Goal: Use online tool/utility: Utilize a website feature to perform a specific function

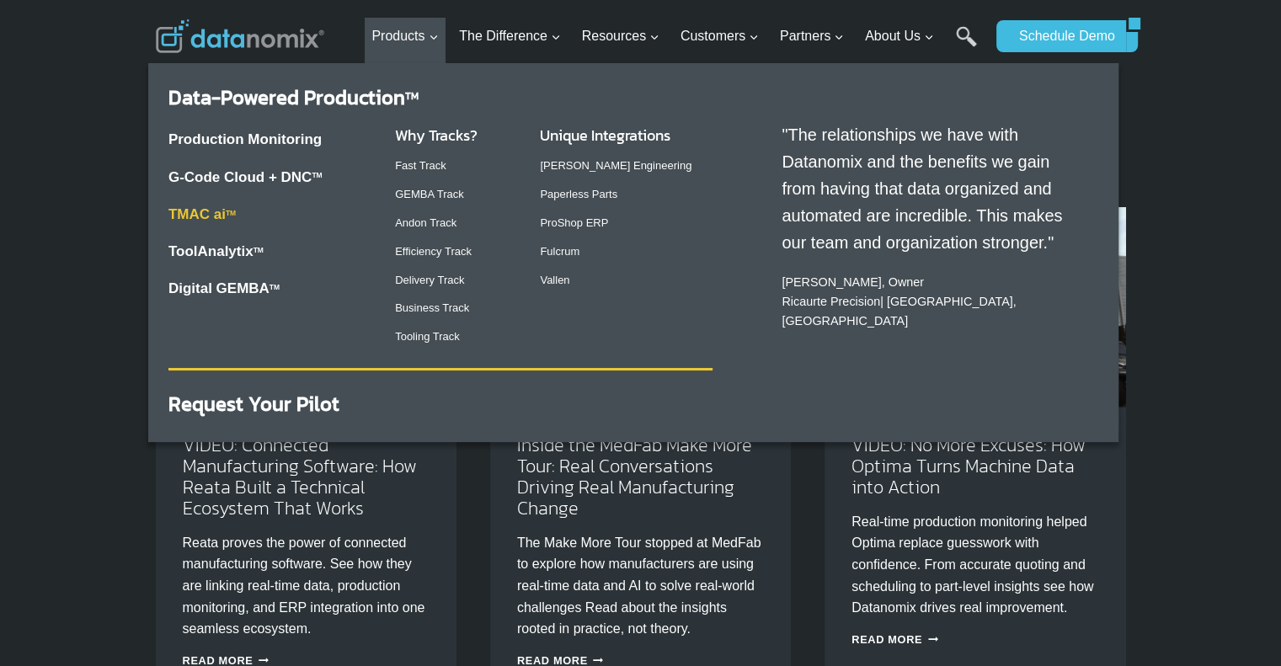
click at [207, 210] on link "TMAC ai TM" at bounding box center [201, 214] width 67 height 16
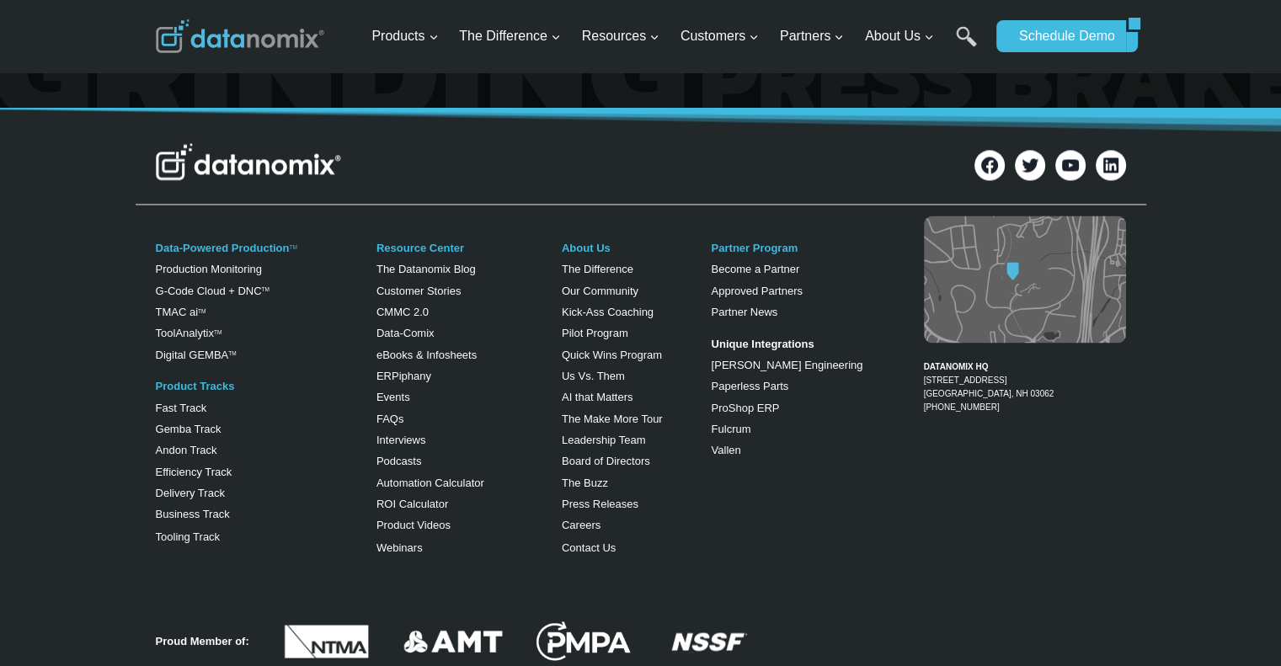
scroll to position [2820, 0]
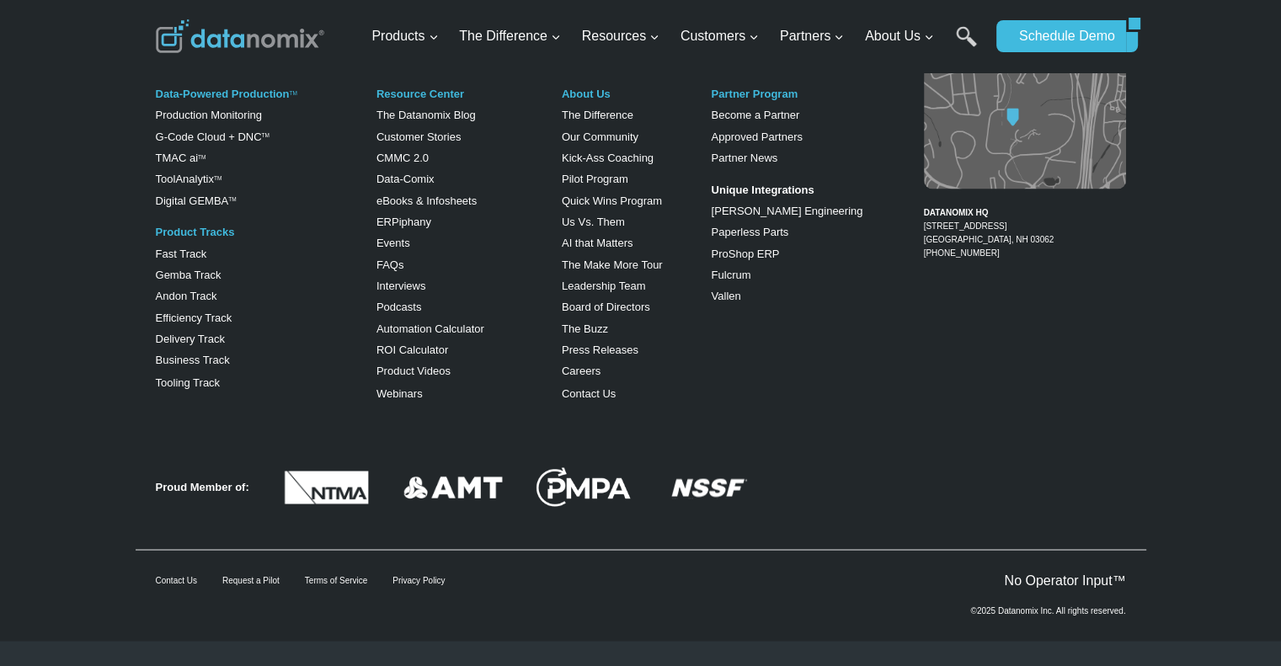
click at [936, 419] on div "Data-Powered Production TM Production Monitoring G-Code Cloud + DNC TM TMAC ai …" at bounding box center [641, 241] width 1011 height 368
click at [432, 351] on link "ROI Calculator" at bounding box center [413, 350] width 72 height 13
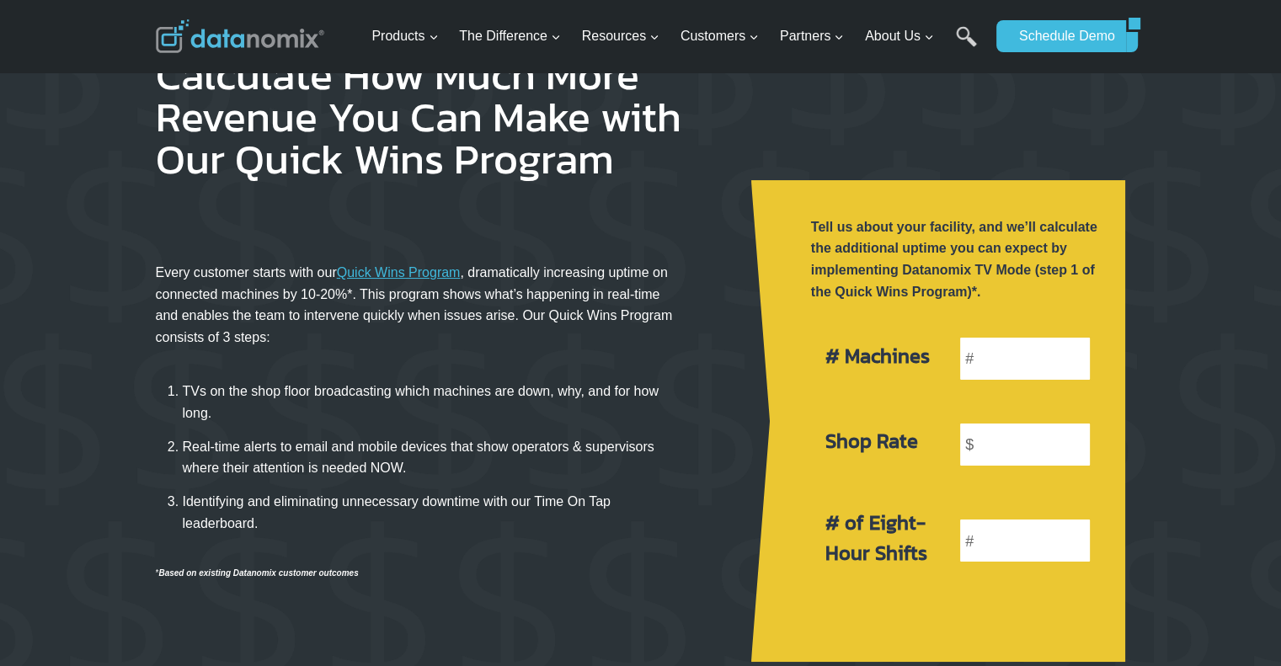
scroll to position [168, 0]
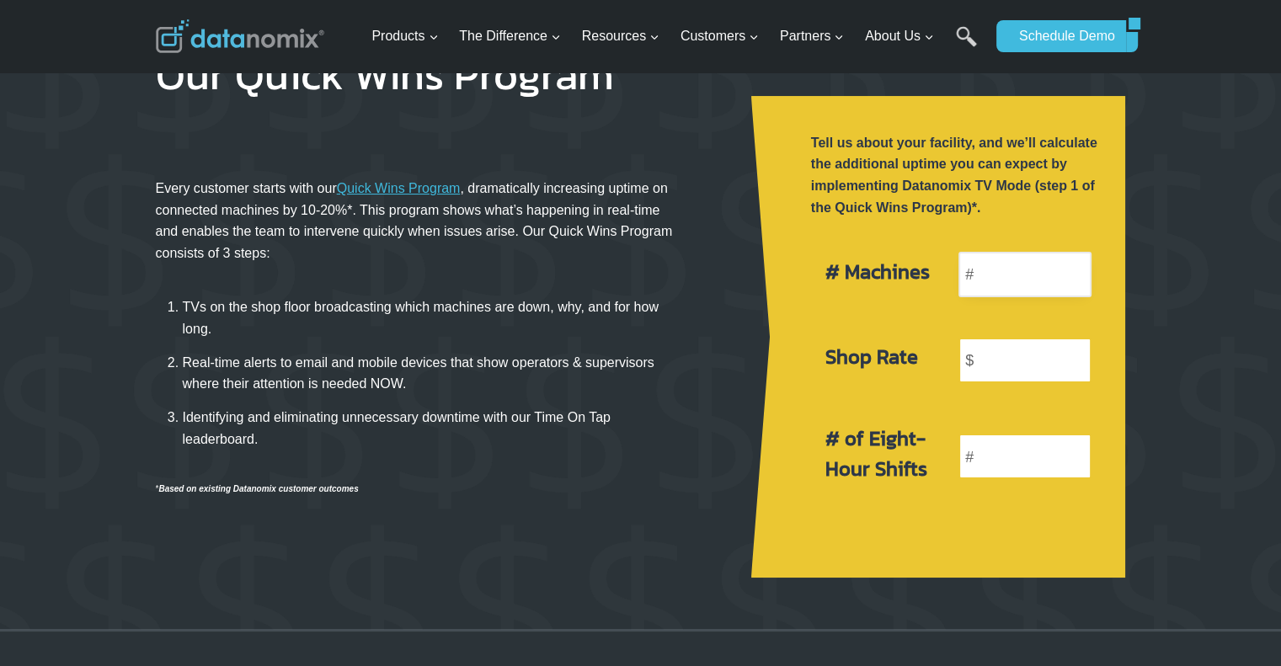
click at [1019, 277] on input "number" at bounding box center [1025, 274] width 133 height 45
type input "5"
type input "6"
type input "5"
type input "100"
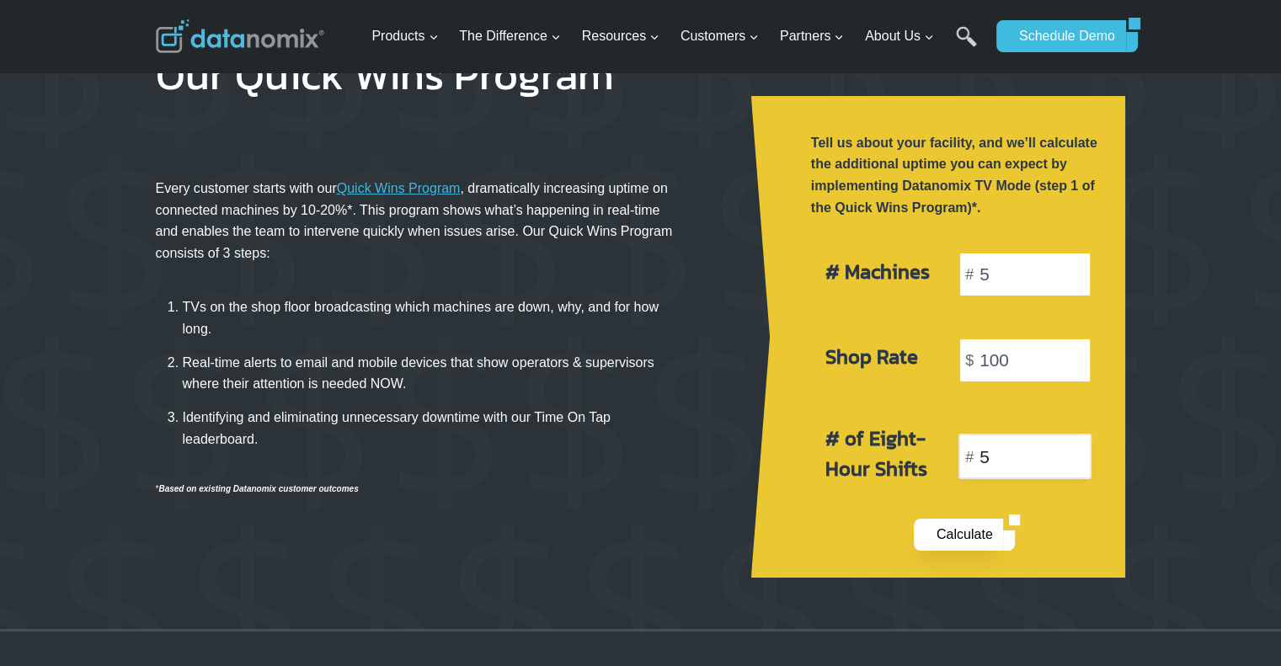
type input "5"
click at [943, 536] on link "Calculate" at bounding box center [959, 535] width 90 height 32
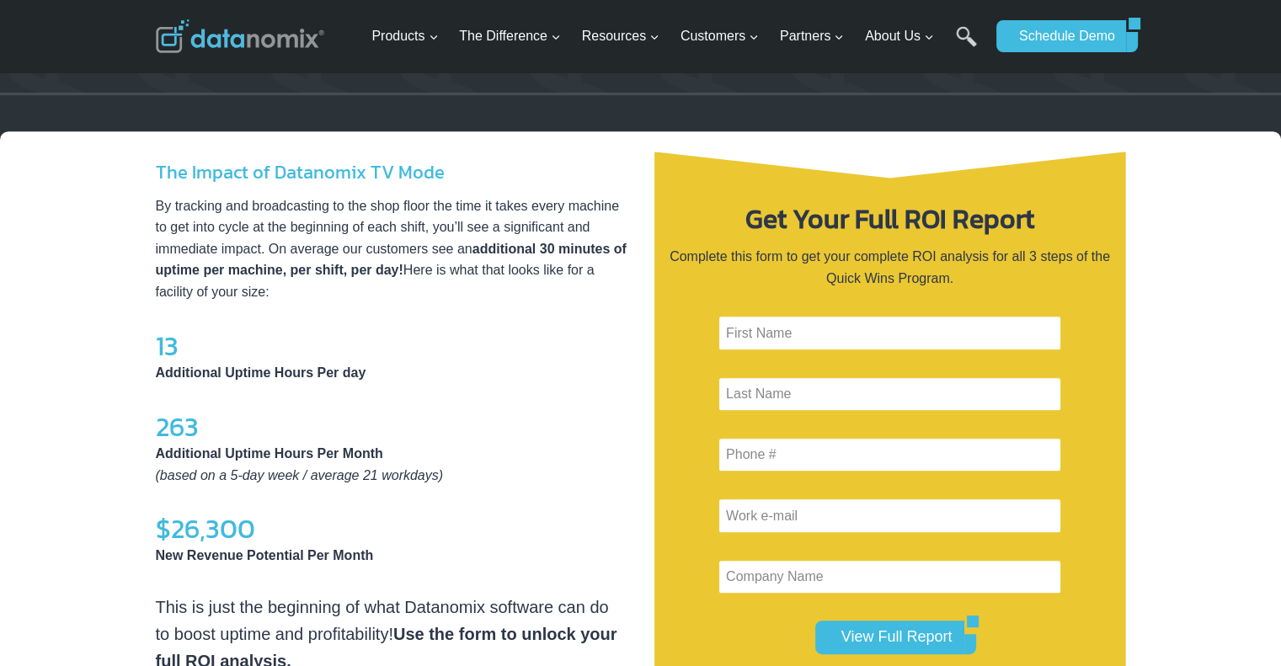
scroll to position [734, 0]
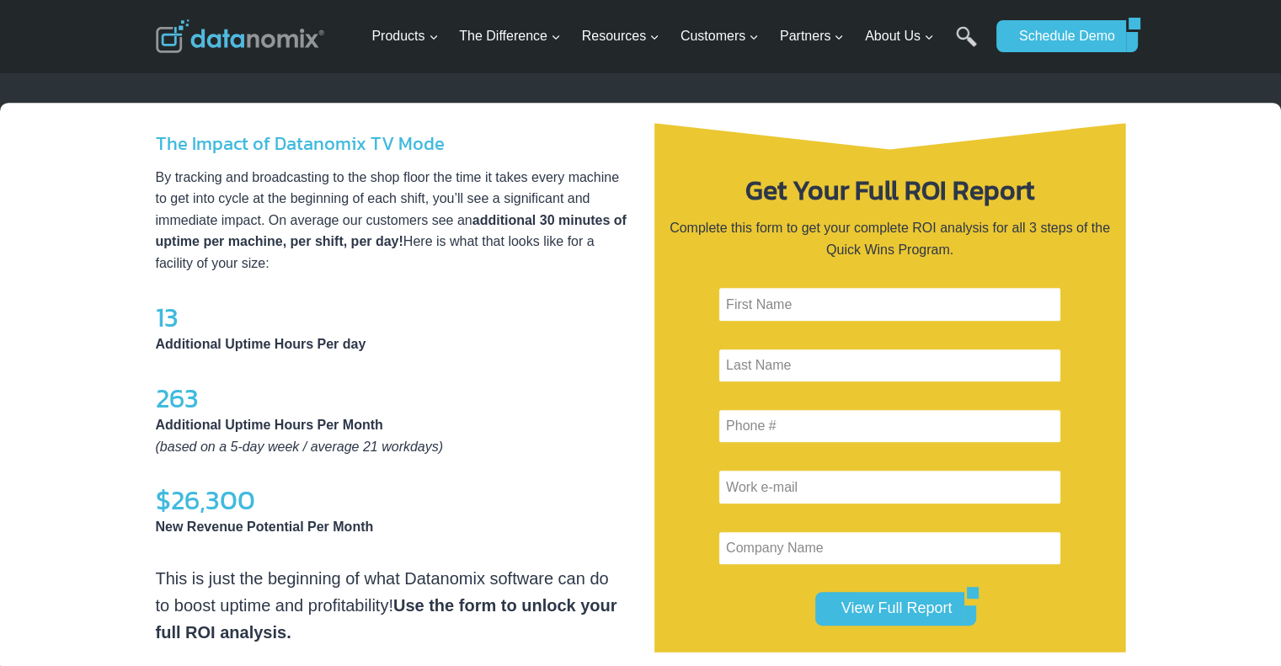
click at [495, 387] on div "The Impact of Datanomix TV Mode By tracking and broadcasting to the shop floor …" at bounding box center [392, 388] width 472 height 517
click at [554, 500] on h4 "$26,300" at bounding box center [392, 500] width 472 height 5
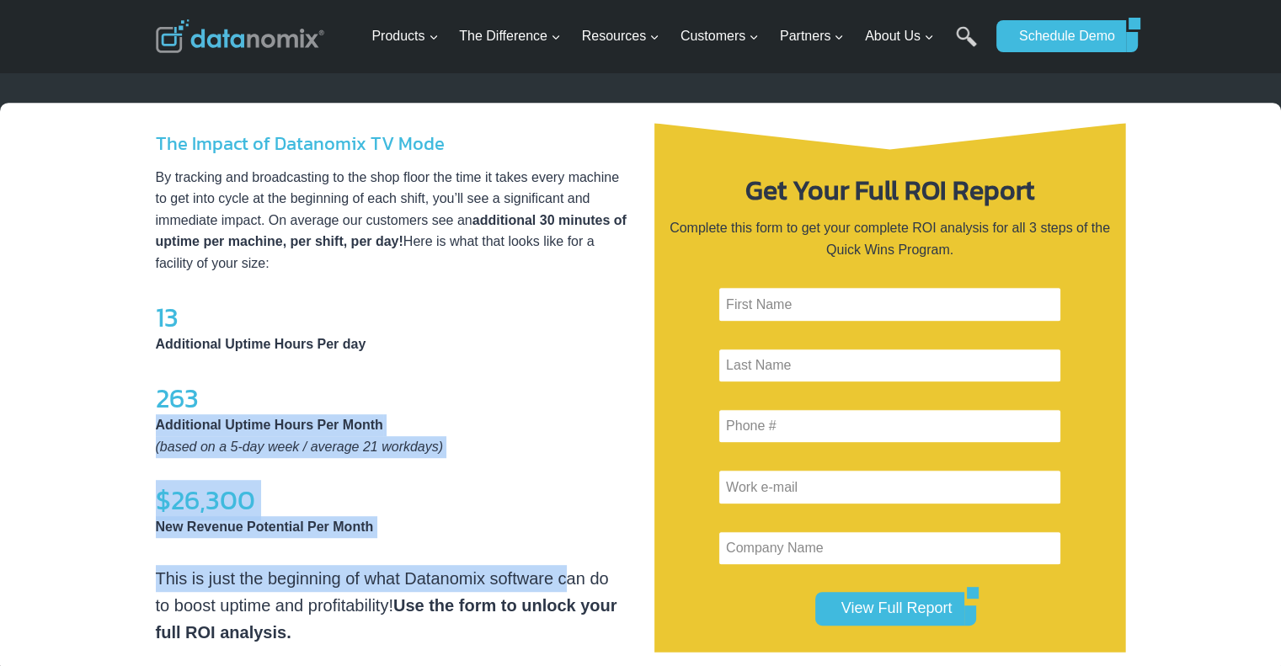
drag, startPoint x: 564, startPoint y: 555, endPoint x: 310, endPoint y: 369, distance: 314.5
click at [310, 369] on div "The Impact of Datanomix TV Mode By tracking and broadcasting to the shop floor …" at bounding box center [392, 388] width 472 height 517
click at [526, 417] on p "Additional Uptime Hours Per Month (based on a 5-day week / average 21 workdays)" at bounding box center [392, 435] width 472 height 43
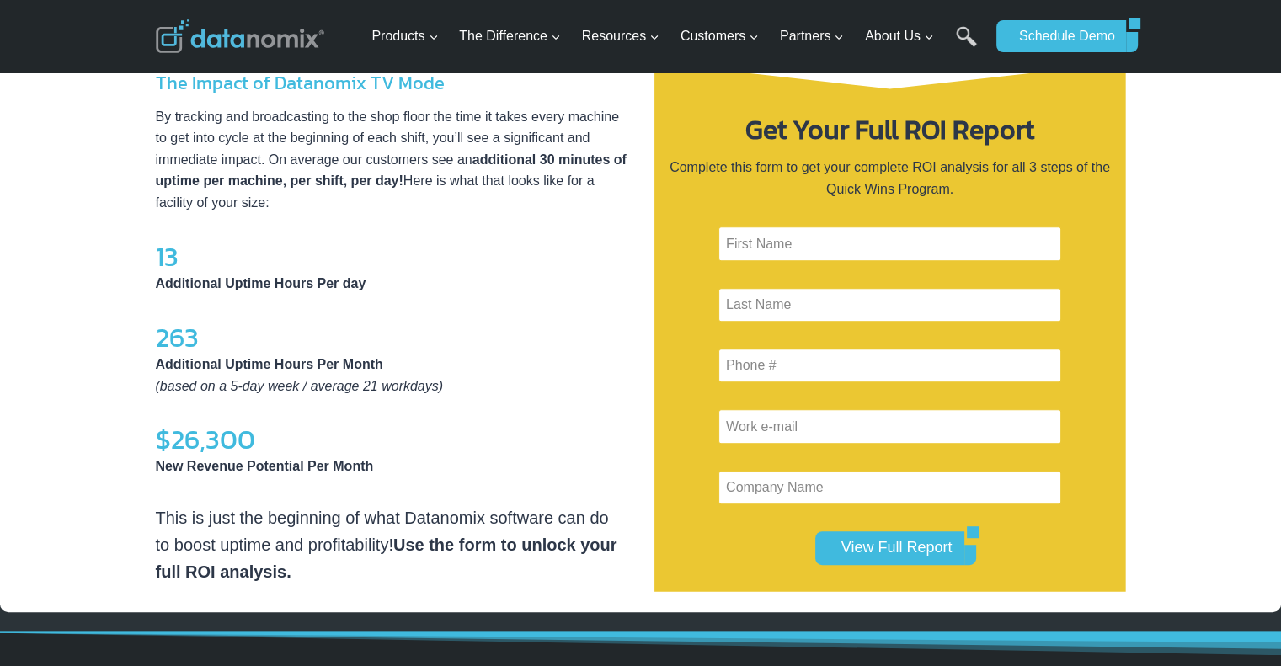
scroll to position [818, 0]
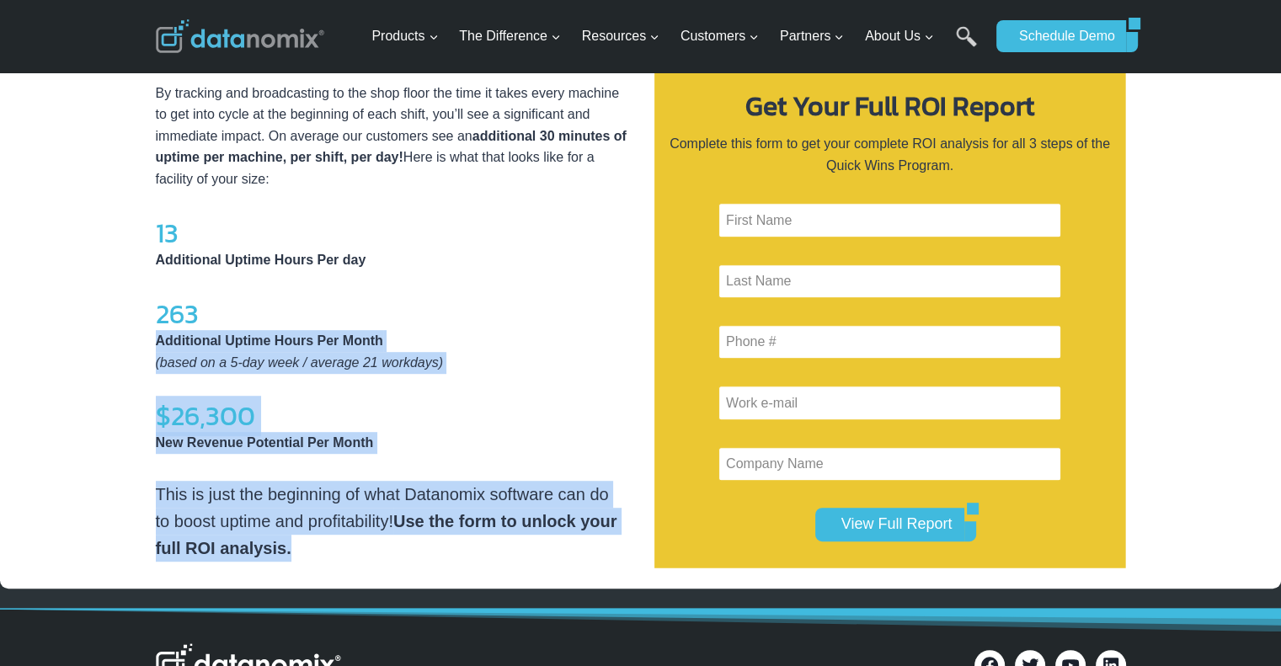
drag, startPoint x: 534, startPoint y: 553, endPoint x: 440, endPoint y: 301, distance: 269.7
click at [440, 301] on div "The Impact of Datanomix TV Mode By tracking and broadcasting to the shop floor …" at bounding box center [392, 303] width 472 height 517
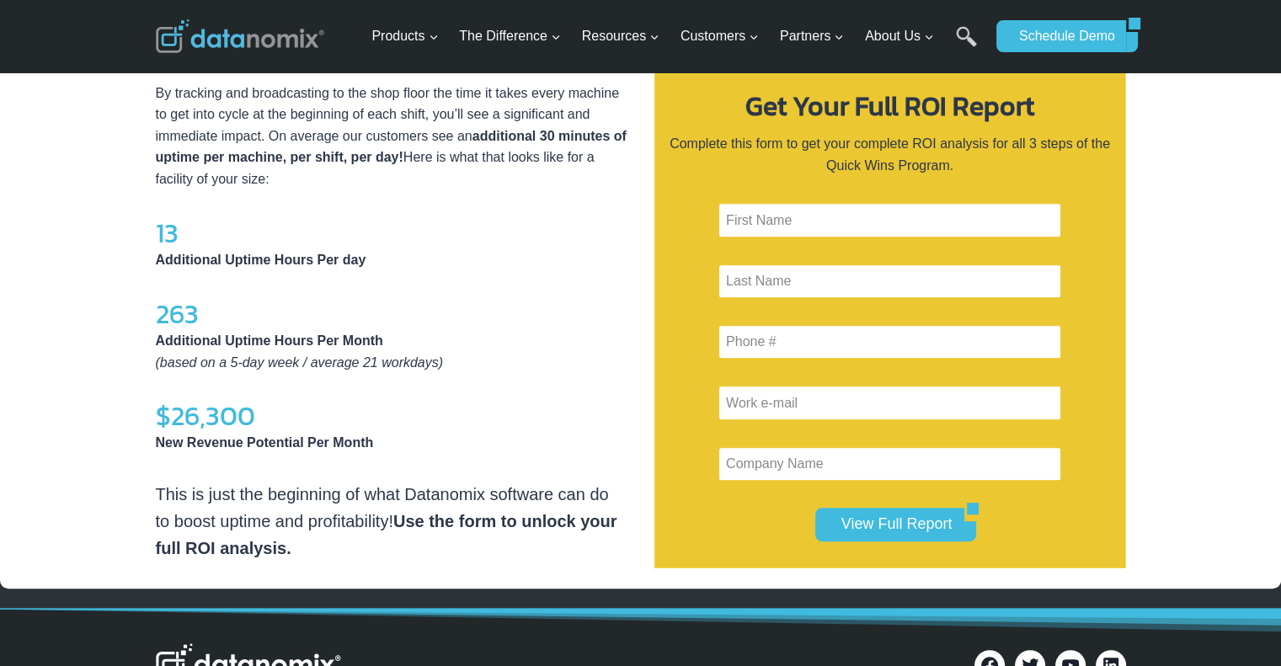
click at [470, 286] on div "The Impact of Datanomix TV Mode By tracking and broadcasting to the shop floor …" at bounding box center [392, 303] width 472 height 517
click at [471, 286] on div "The Impact of Datanomix TV Mode By tracking and broadcasting to the shop floor …" at bounding box center [392, 303] width 472 height 517
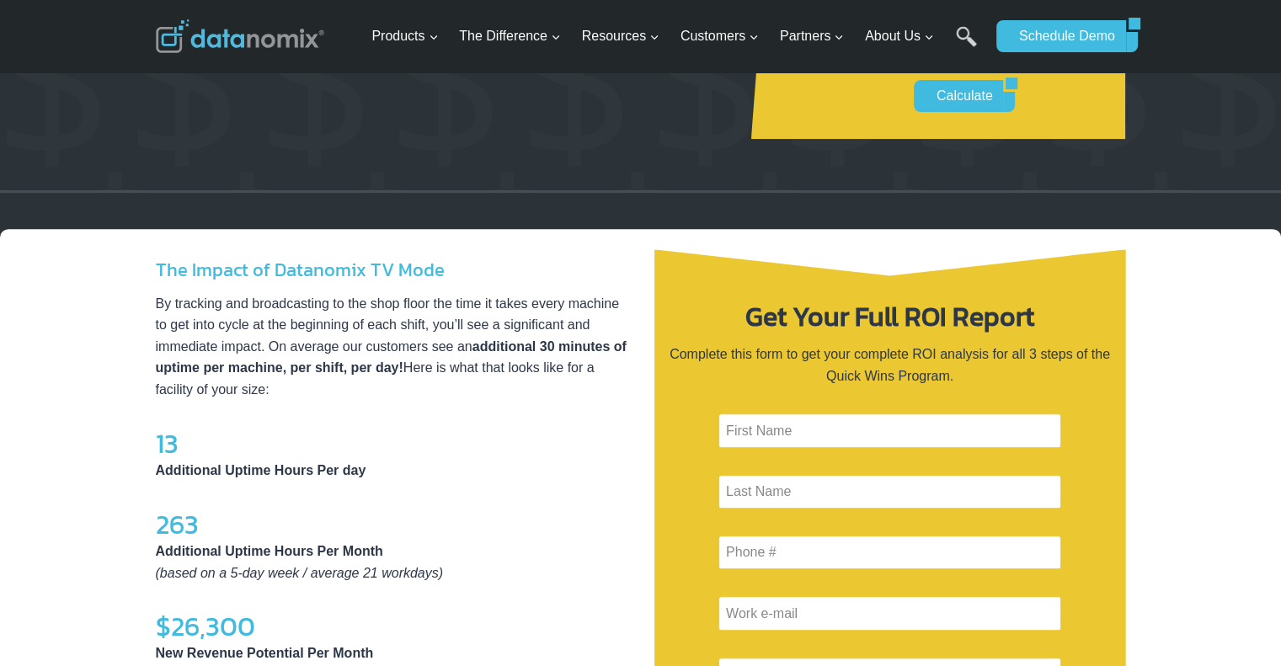
scroll to position [481, 0]
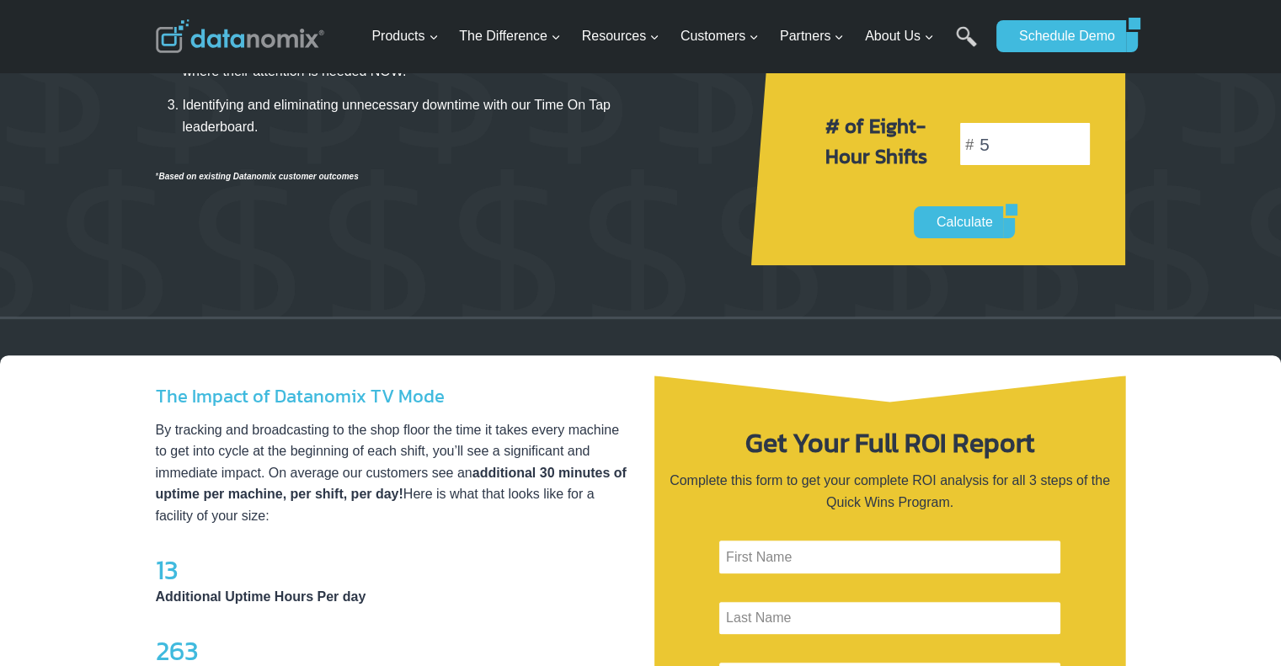
click at [529, 435] on p "By tracking and broadcasting to the shop floor the time it takes every machine …" at bounding box center [392, 473] width 472 height 108
drag, startPoint x: 527, startPoint y: 403, endPoint x: 521, endPoint y: 518, distance: 114.8
click at [521, 521] on div "The Impact of Datanomix TV Mode By tracking and broadcasting to the shop floor …" at bounding box center [392, 640] width 472 height 517
click at [320, 454] on p "By tracking and broadcasting to the shop floor the time it takes every machine …" at bounding box center [392, 473] width 472 height 108
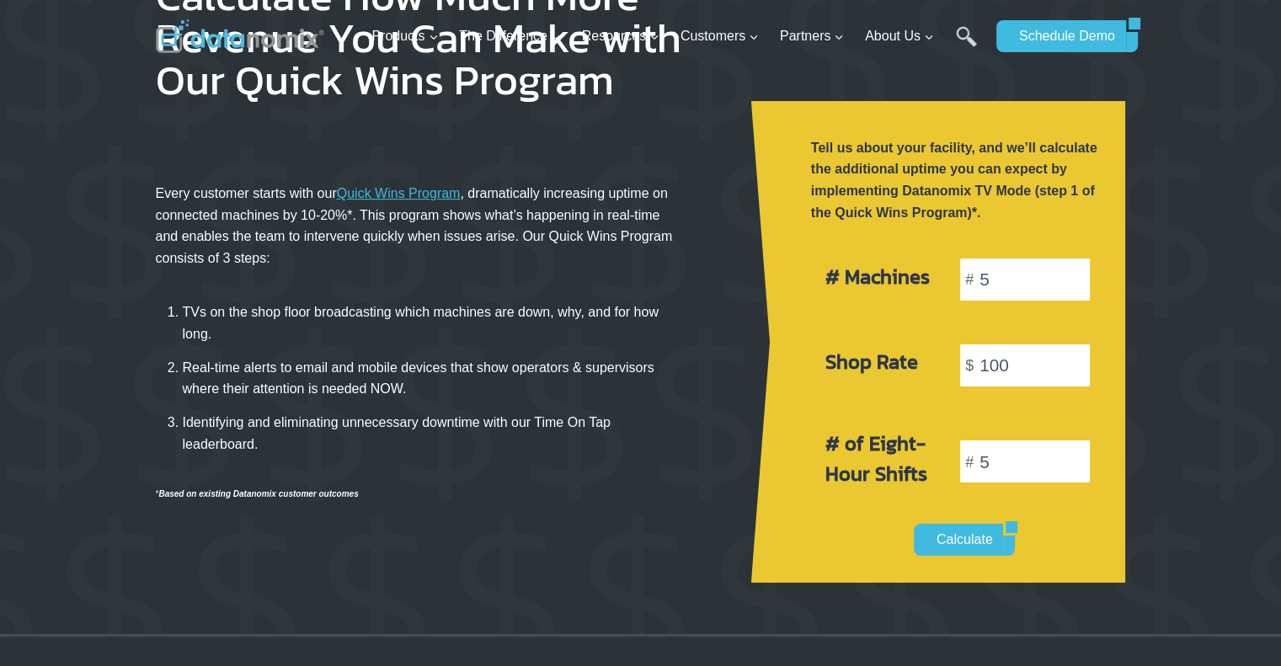
scroll to position [0, 0]
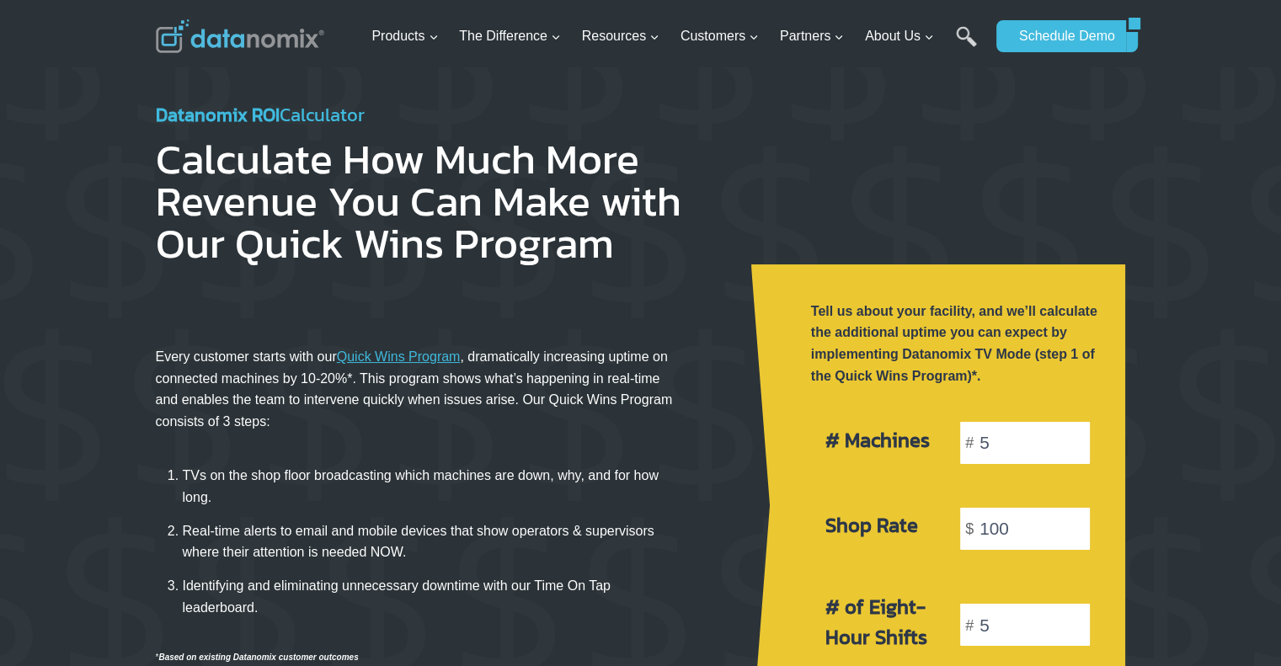
click at [264, 191] on h1 "Calculate How Much More Revenue You Can Make with Our Quick Wins Program" at bounding box center [440, 201] width 569 height 126
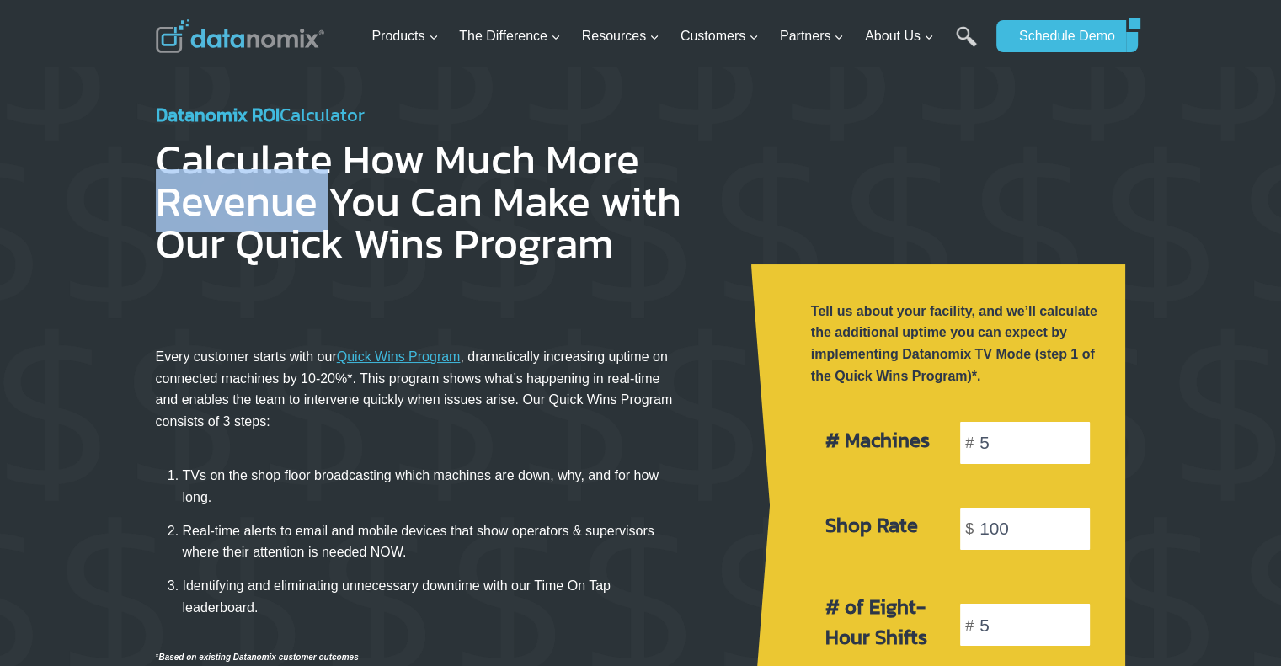
click at [264, 191] on h1 "Calculate How Much More Revenue You Can Make with Our Quick Wins Program" at bounding box center [440, 201] width 569 height 126
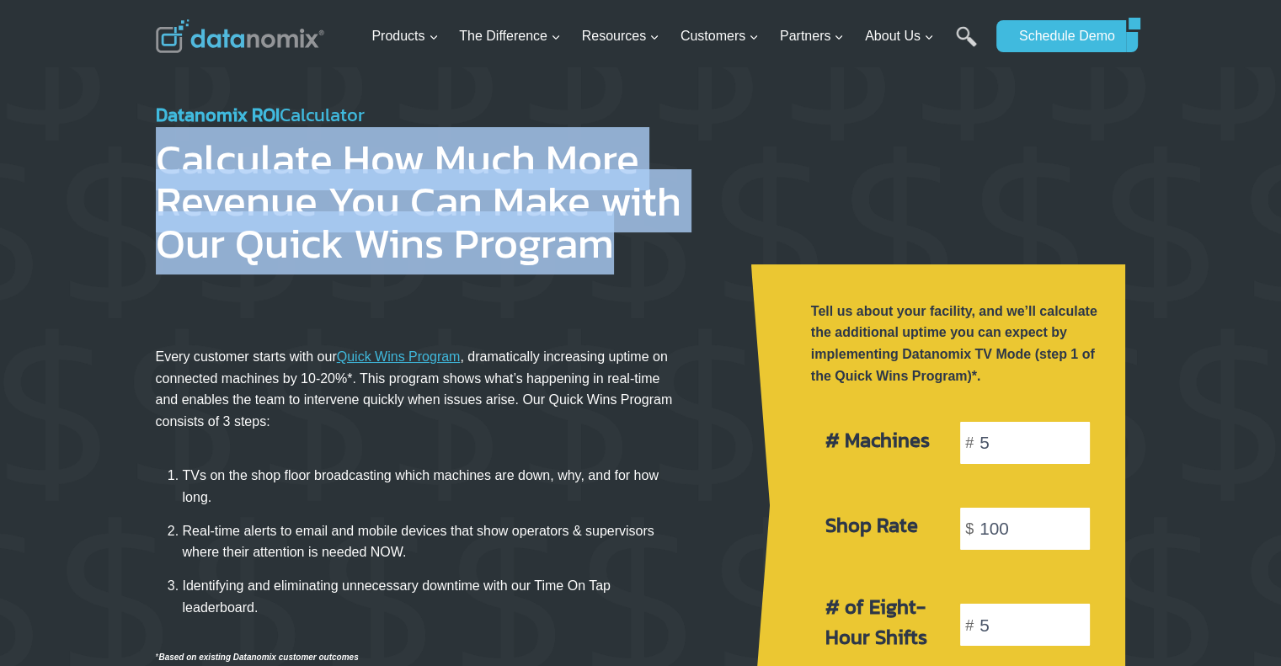
click at [264, 191] on h1 "Calculate How Much More Revenue You Can Make with Our Quick Wins Program" at bounding box center [440, 201] width 569 height 126
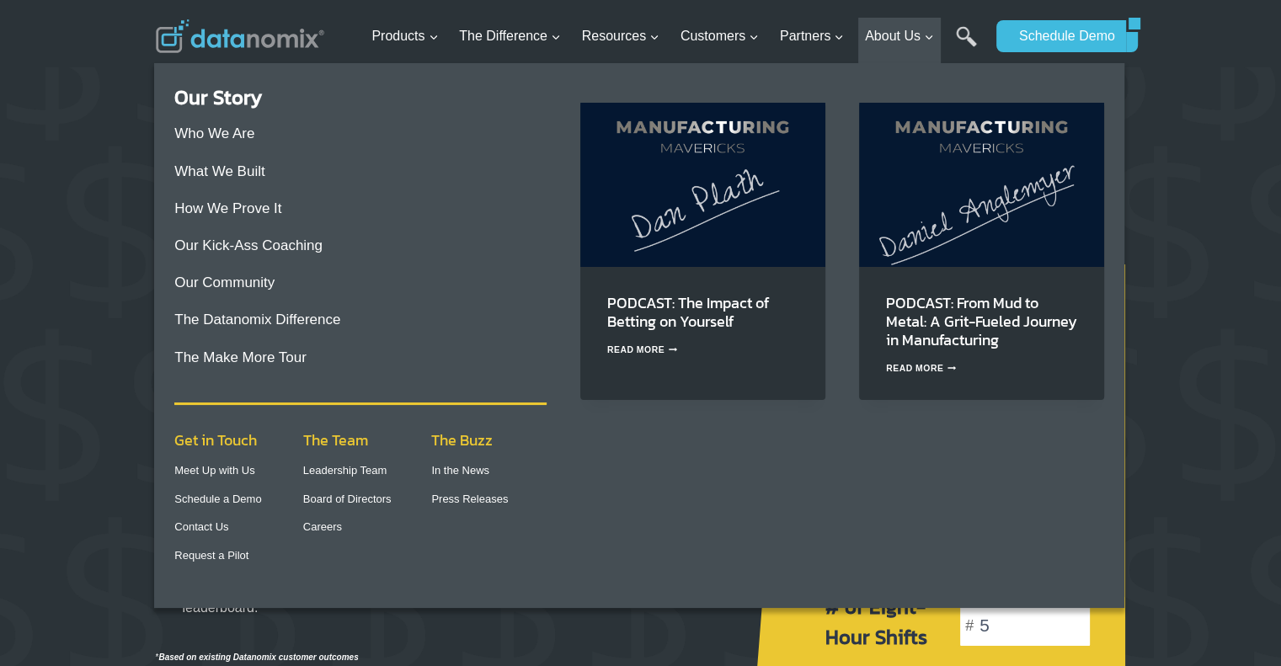
click at [732, 254] on img "Primary Navigation" at bounding box center [702, 184] width 245 height 163
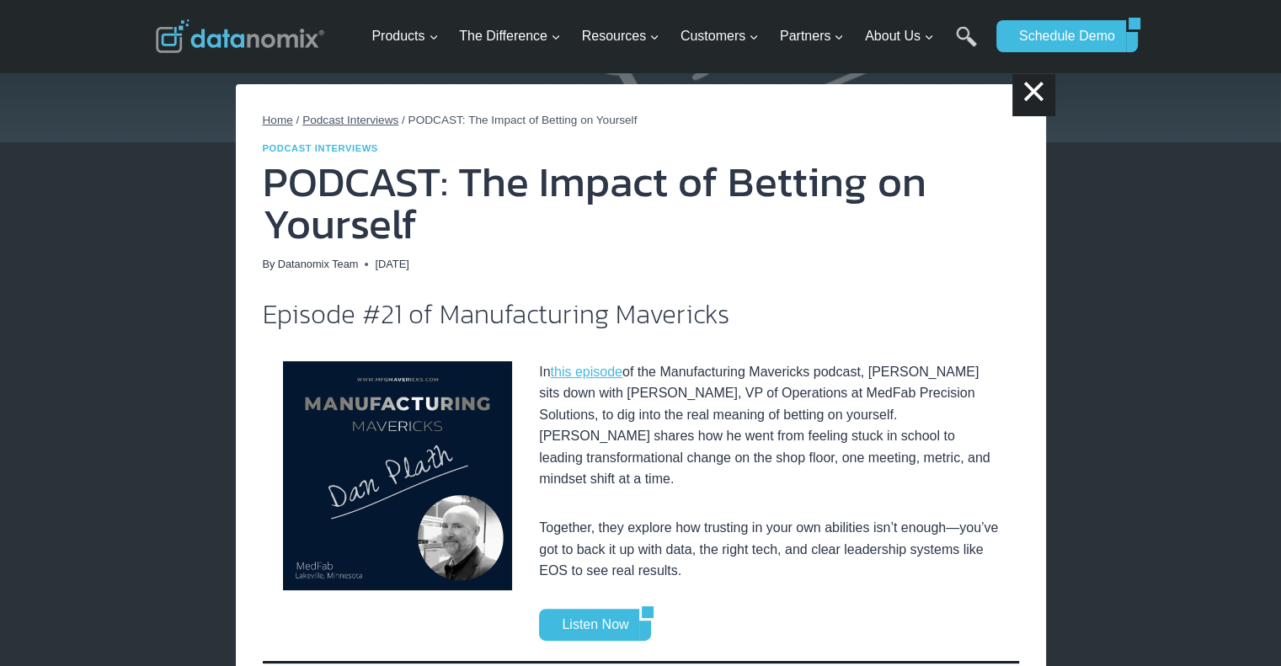
scroll to position [337, 0]
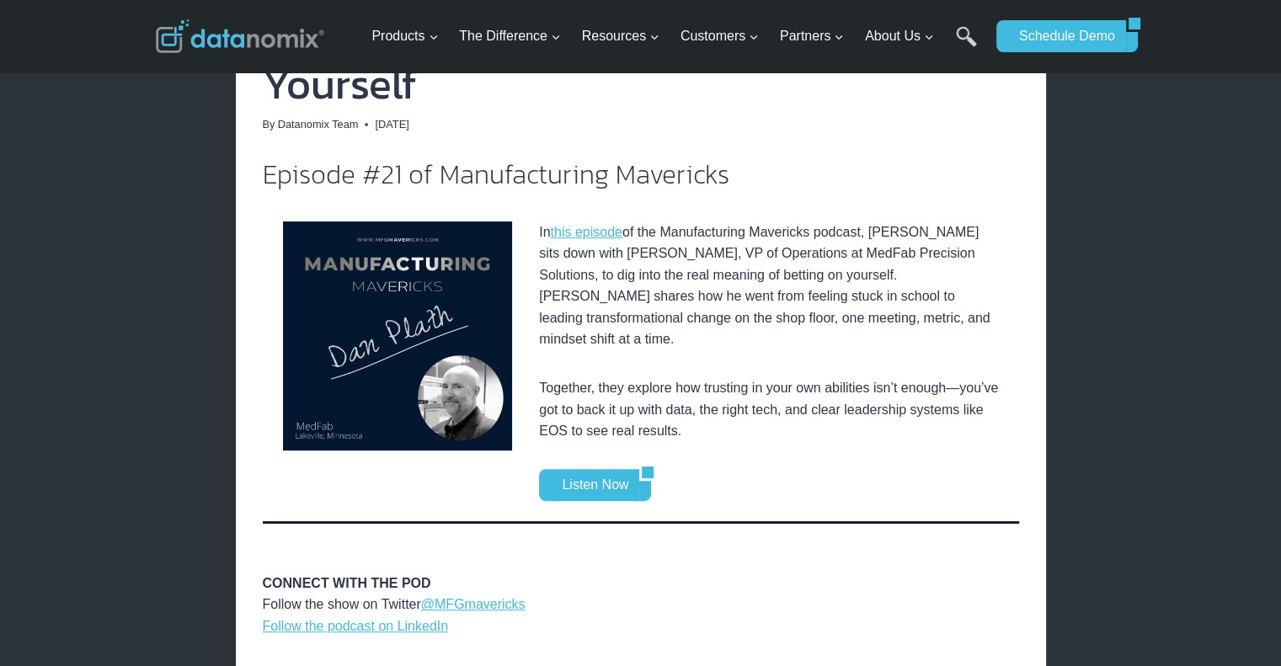
click at [997, 270] on p "In this episode of the Manufacturing Mavericks podcast, Greg McHale sits down w…" at bounding box center [768, 287] width 459 height 130
